Goal: Navigation & Orientation: Find specific page/section

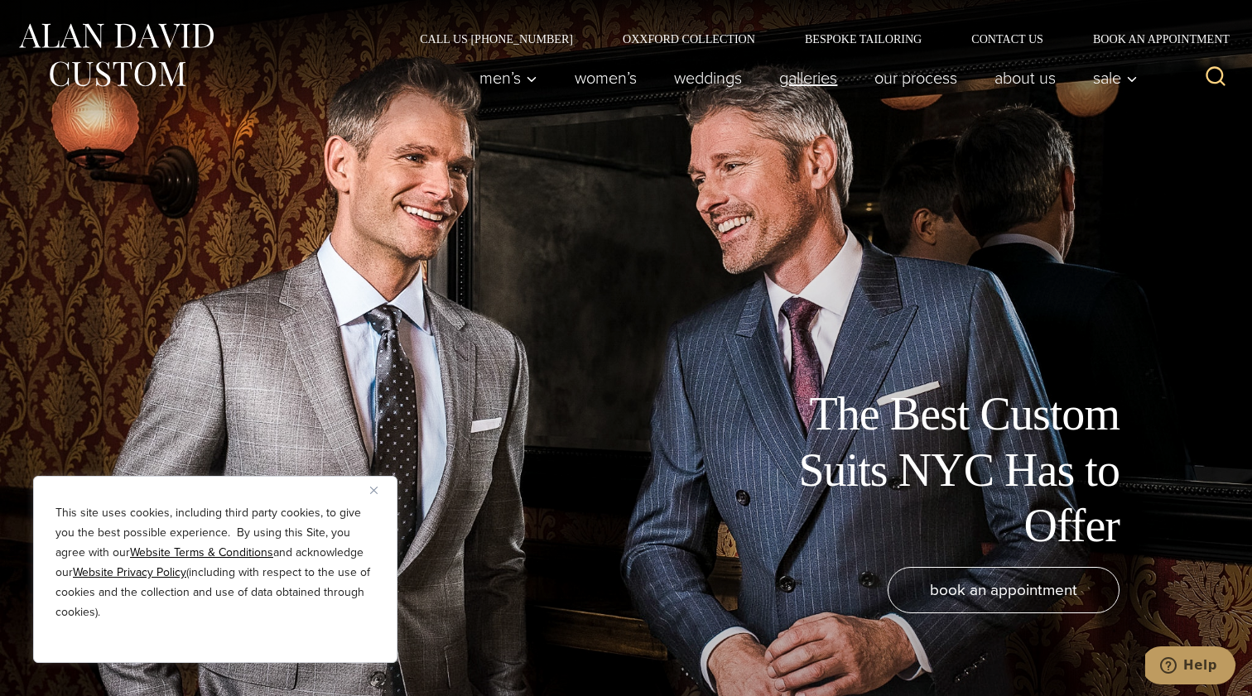
click at [795, 83] on link "Galleries" at bounding box center [808, 77] width 95 height 33
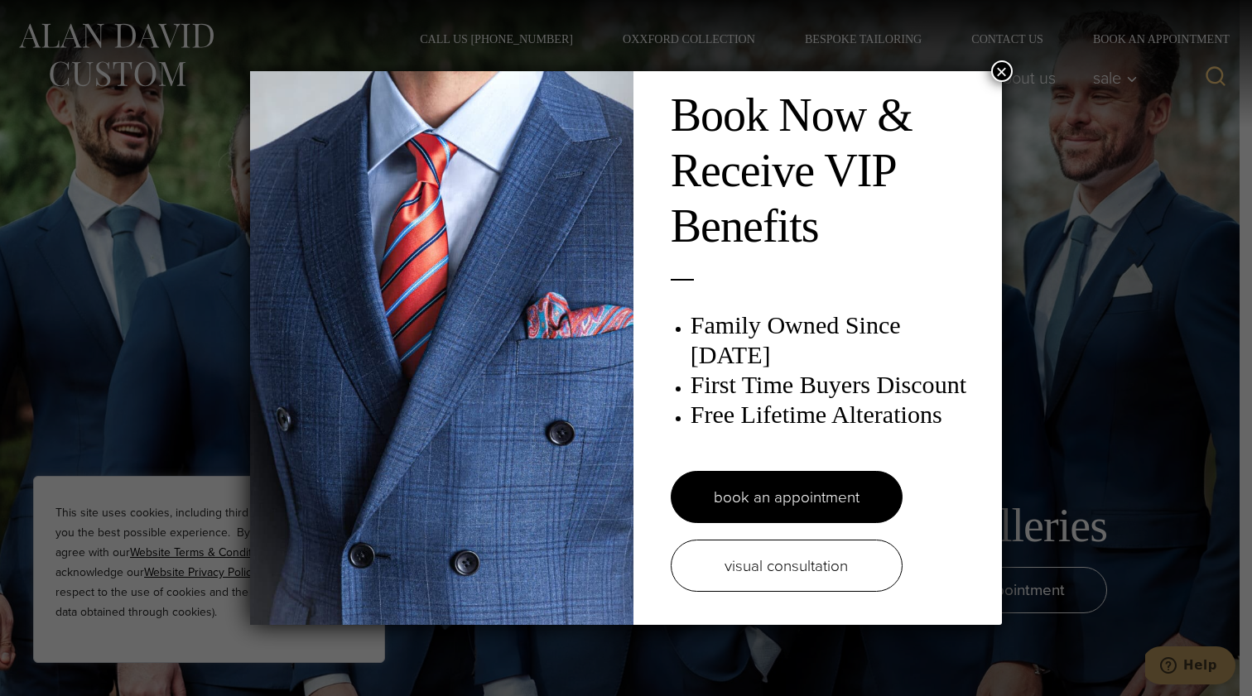
click at [1003, 76] on button "×" at bounding box center [1002, 71] width 22 height 22
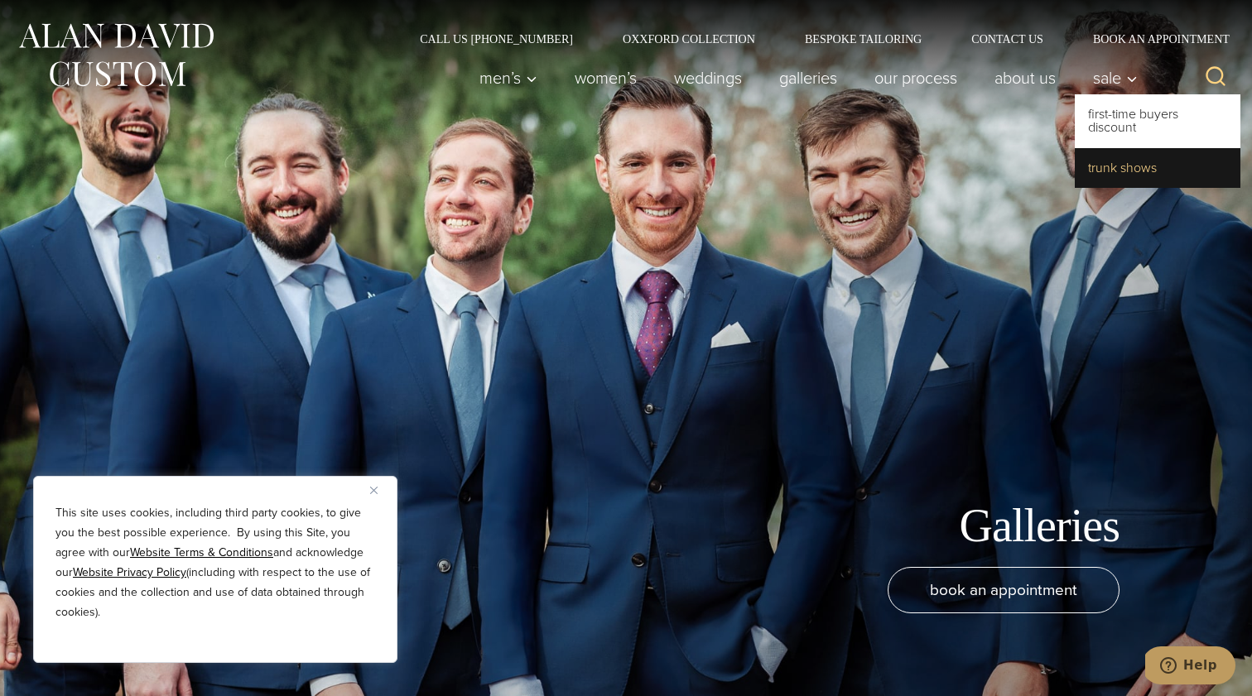
click at [1107, 160] on link "Trunk Shows" at bounding box center [1158, 168] width 166 height 40
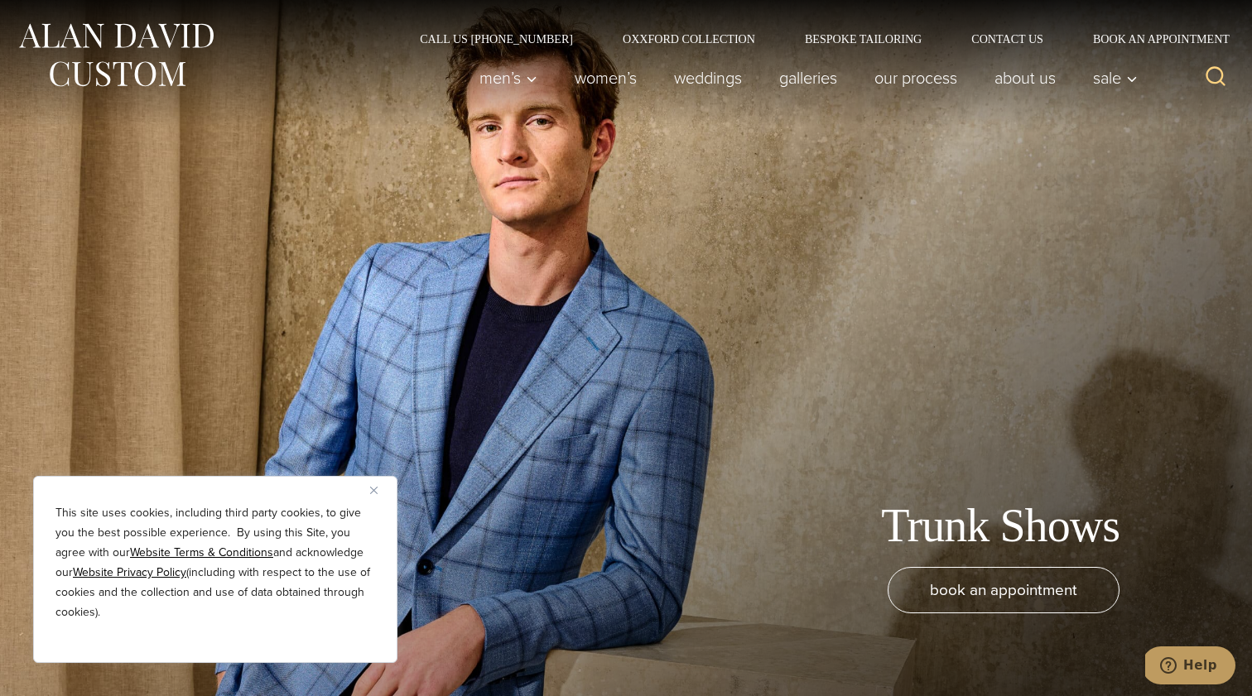
click at [1013, 50] on div "Men’s Custom Suits Custom Tuxedos Custom Sports Coats Custom Trousers Custom Ve…" at bounding box center [804, 78] width 686 height 66
click at [1014, 39] on link "Contact Us" at bounding box center [1008, 39] width 122 height 12
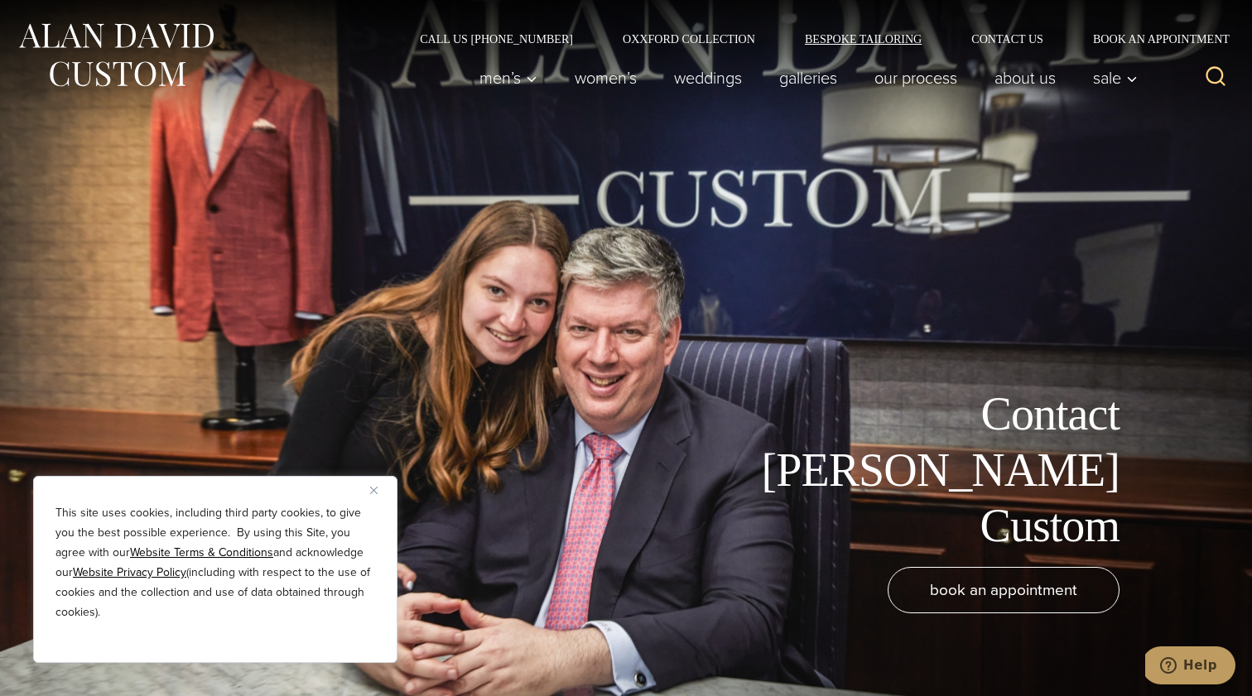
click at [831, 40] on link "Bespoke Tailoring" at bounding box center [863, 39] width 166 height 12
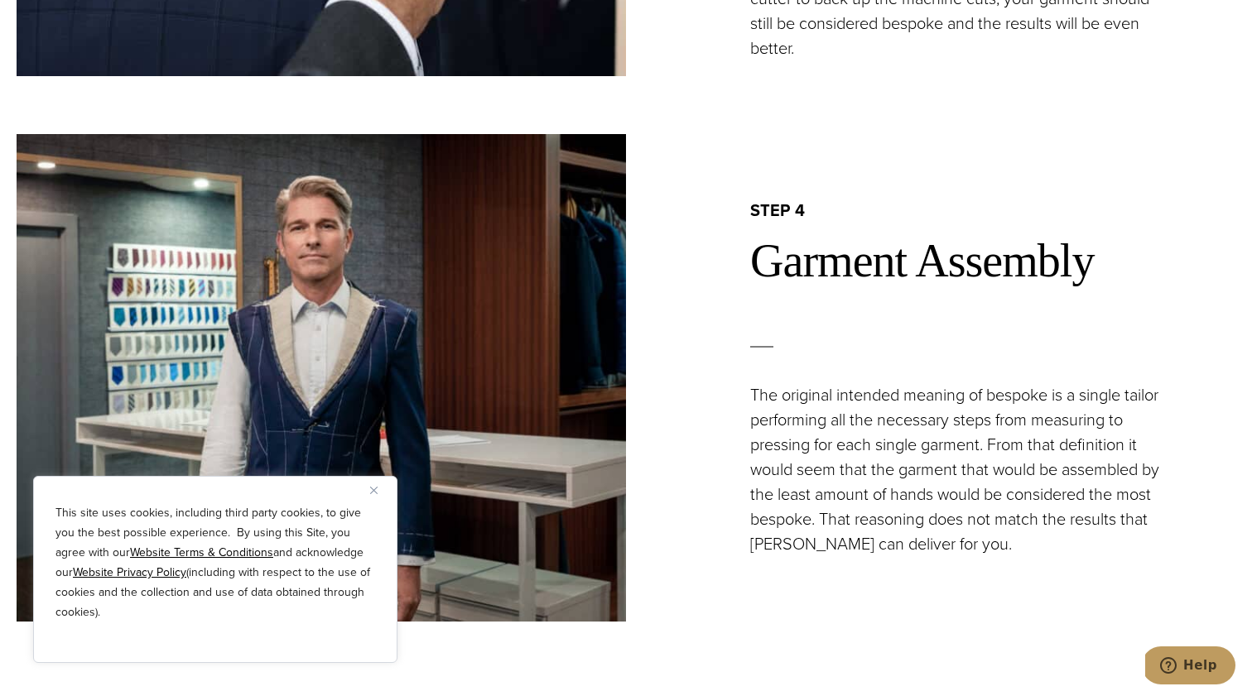
scroll to position [3477, 0]
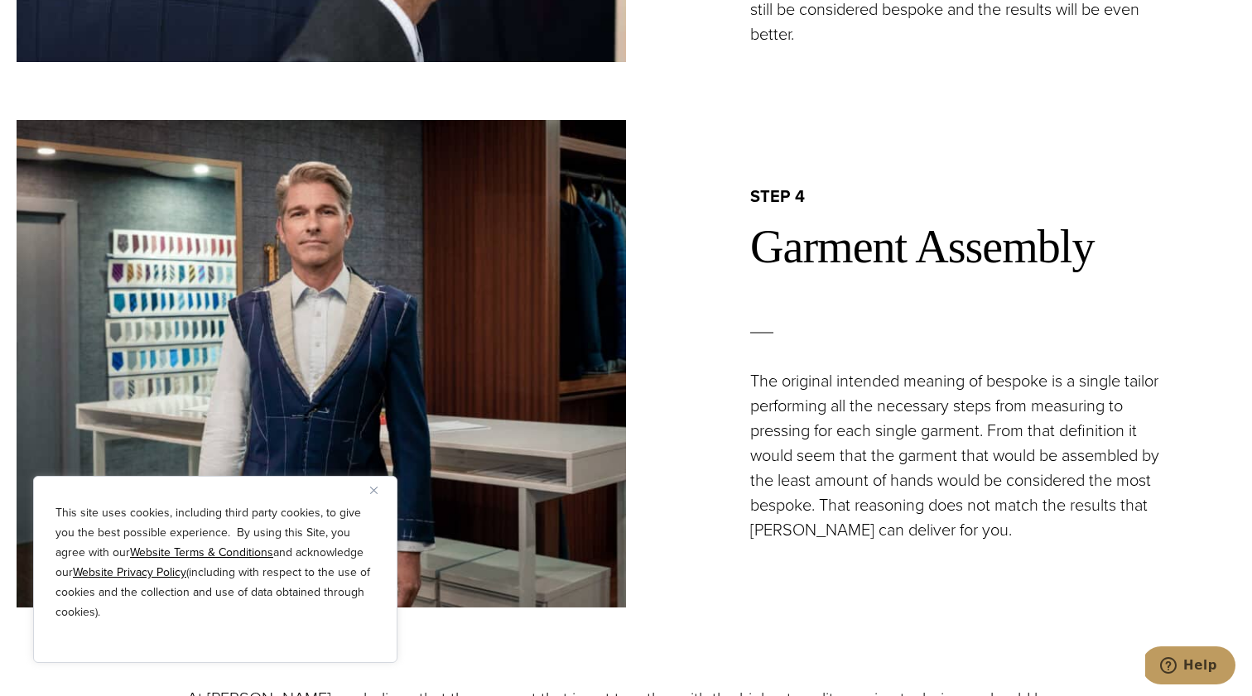
click at [373, 491] on img "Close" at bounding box center [373, 490] width 7 height 7
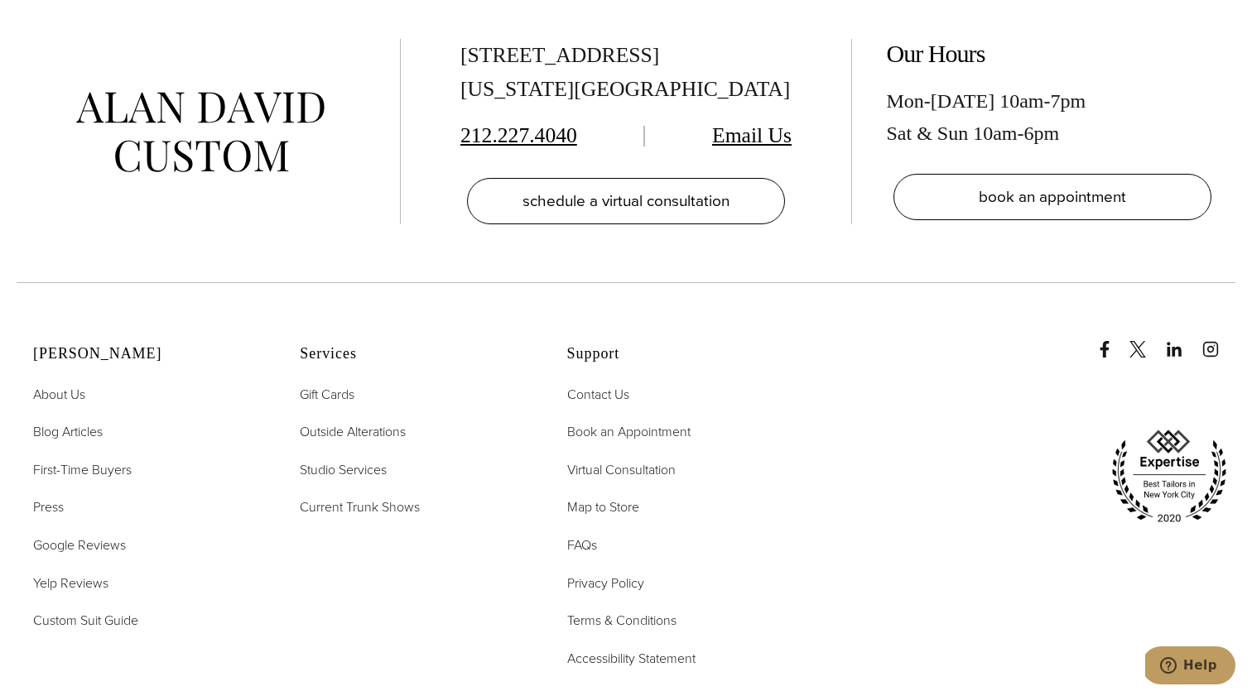
scroll to position [7248, 0]
